Goal: Check status: Check status

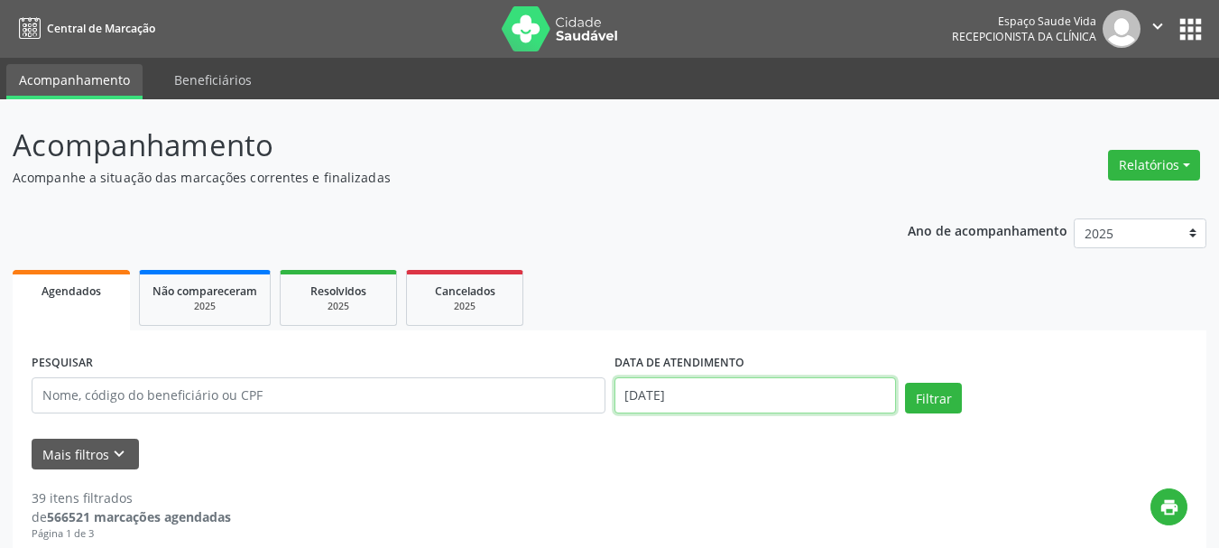
click at [664, 403] on input "[DATE]" at bounding box center [756, 395] width 283 height 36
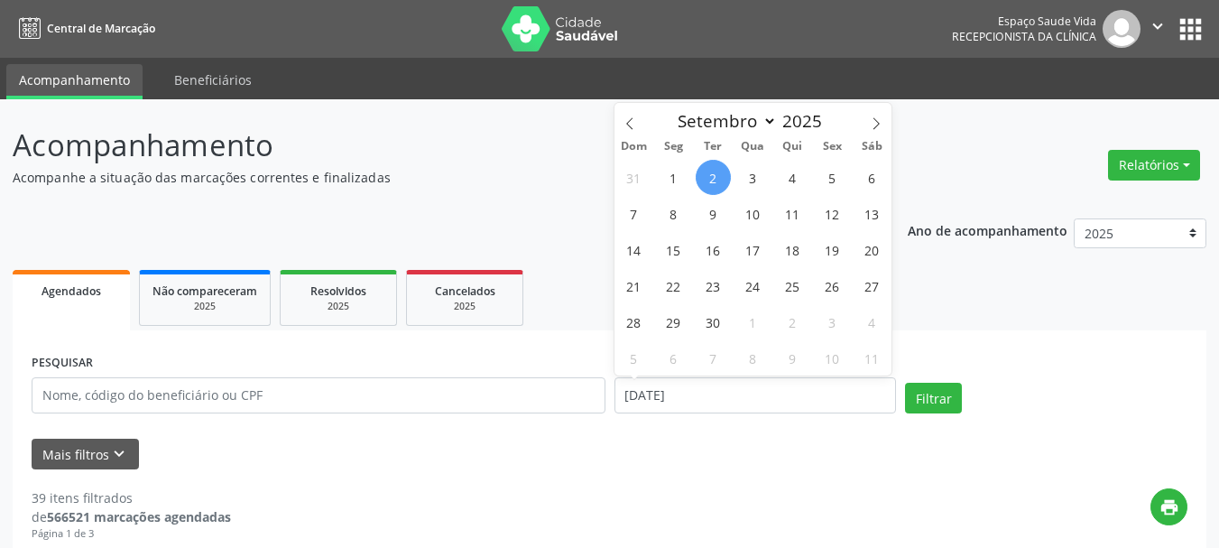
click at [717, 183] on span "2" at bounding box center [713, 177] width 35 height 35
type input "[DATE]"
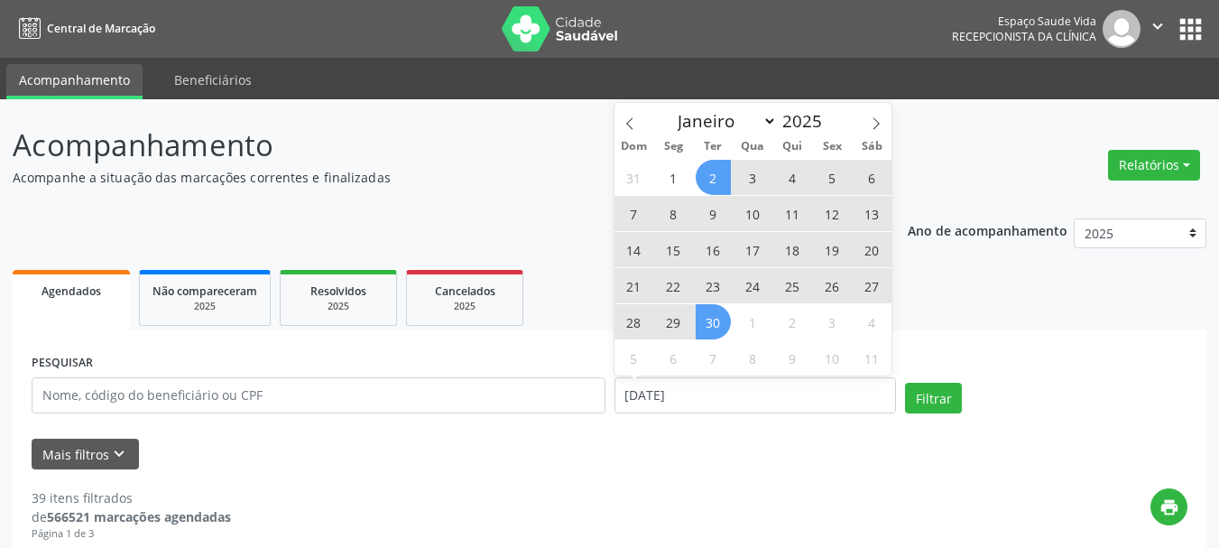
click at [709, 328] on span "30" at bounding box center [713, 321] width 35 height 35
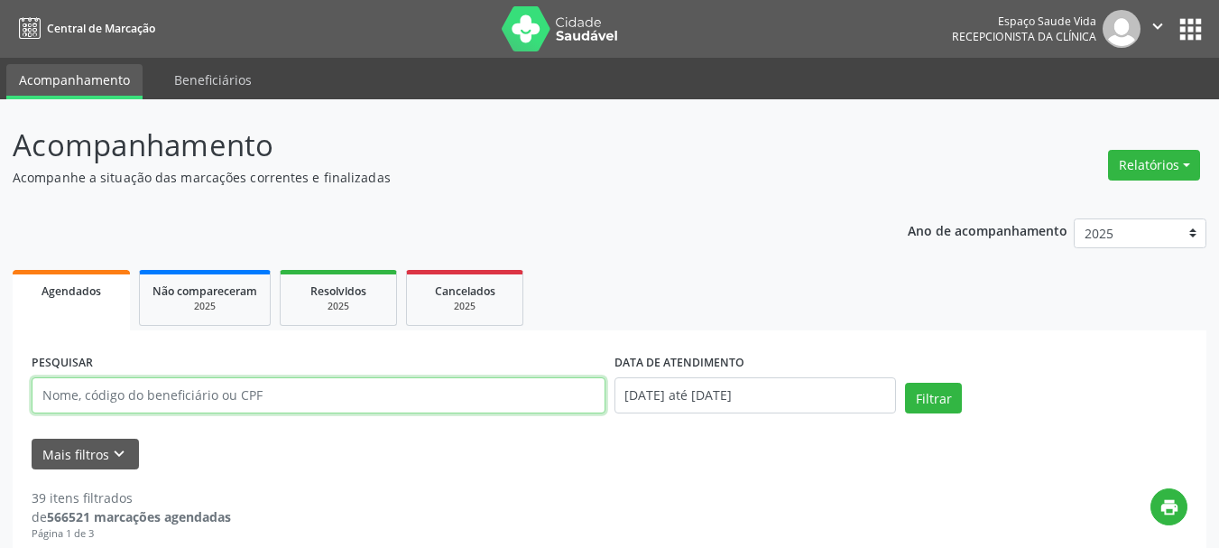
click at [325, 401] on input "text" at bounding box center [319, 395] width 574 height 36
paste input "Estou informando que minha mãe, [PERSON_NAME], não vai poder comparecer amanhã …"
type input "Estou informando que minha mãe, [PERSON_NAME], não vai poder comparecer amanhã …"
drag, startPoint x: 598, startPoint y: 396, endPoint x: 1, endPoint y: 448, distance: 599.7
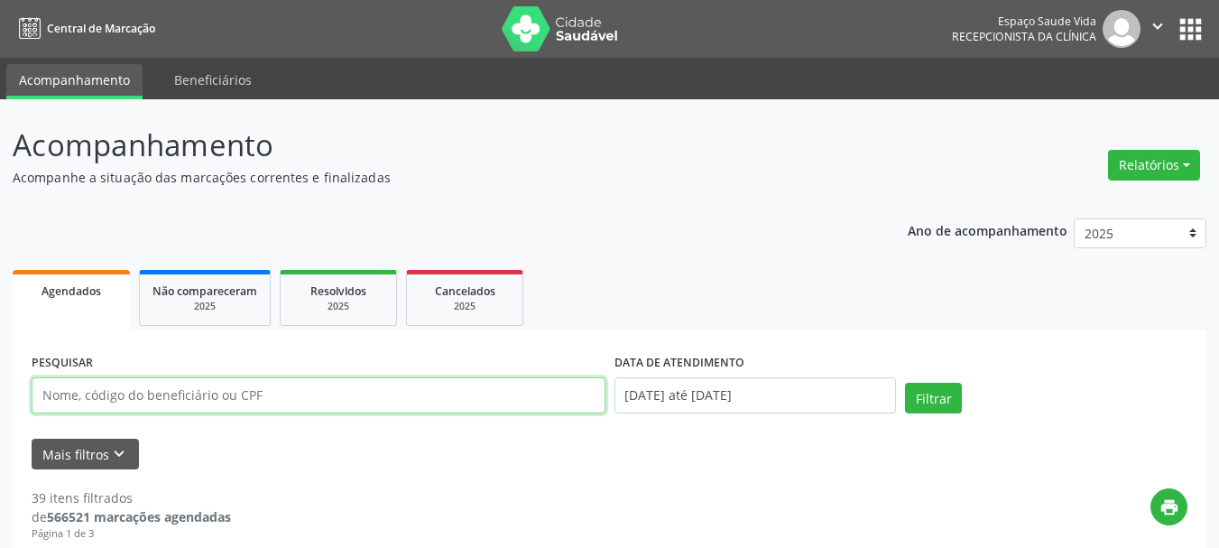
paste input "[PERSON_NAME]"
type input "[PERSON_NAME]"
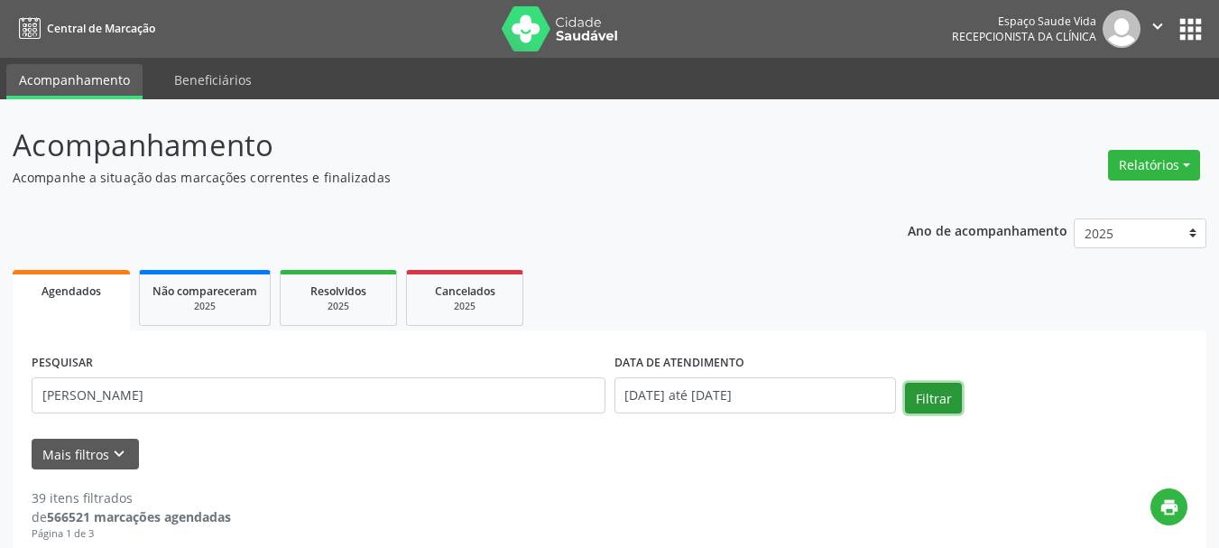
click at [923, 397] on button "Filtrar" at bounding box center [933, 398] width 57 height 31
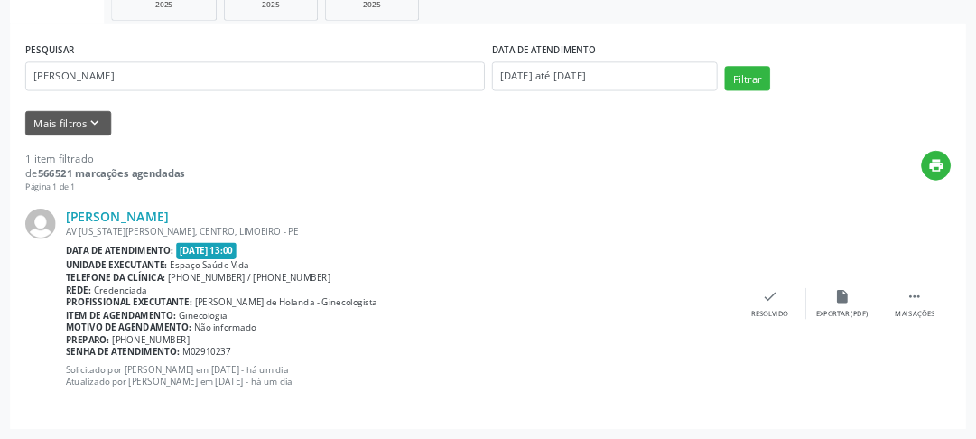
scroll to position [300, 0]
